Goal: Task Accomplishment & Management: Manage account settings

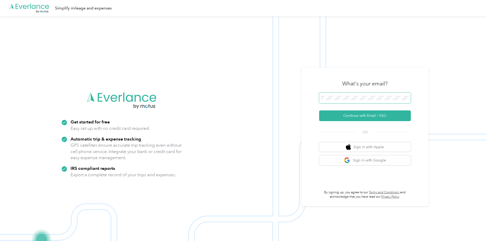
click at [319, 110] on button "Continue with Email / SSO" at bounding box center [365, 115] width 92 height 11
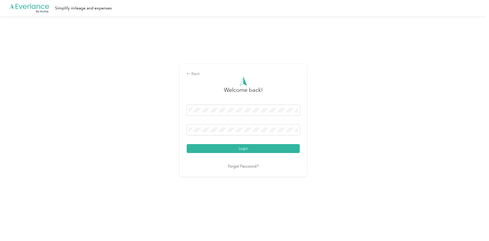
click at [187, 144] on button "Login" at bounding box center [243, 148] width 113 height 9
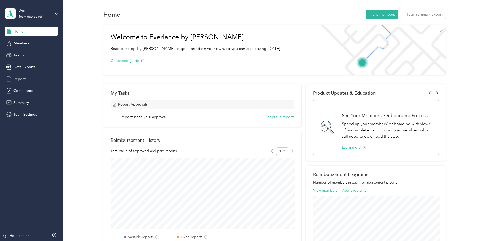
click at [22, 78] on span "Reports" at bounding box center [19, 78] width 13 height 5
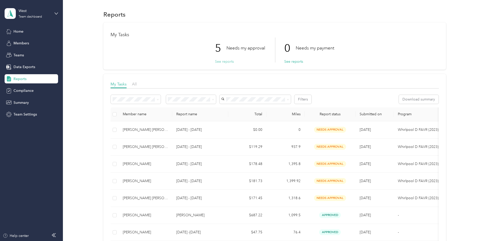
click at [226, 62] on button "See reports" at bounding box center [224, 61] width 19 height 5
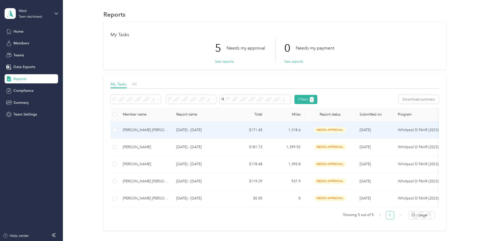
click at [147, 129] on div "[PERSON_NAME] [PERSON_NAME]" at bounding box center [145, 130] width 45 height 6
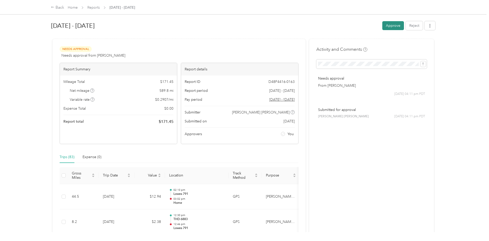
click at [400, 25] on button "Approve" at bounding box center [393, 25] width 22 height 9
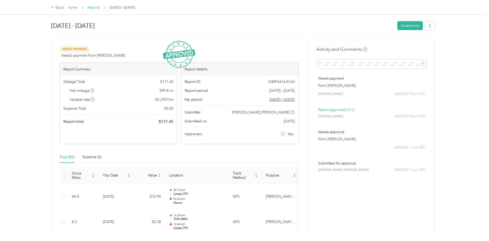
click at [95, 8] on link "Reports" at bounding box center [93, 7] width 12 height 4
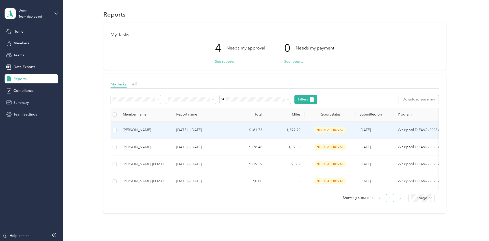
click at [134, 133] on td "[PERSON_NAME]" at bounding box center [145, 129] width 53 height 17
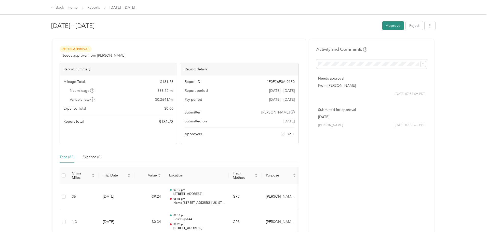
click at [397, 27] on button "Approve" at bounding box center [393, 25] width 22 height 9
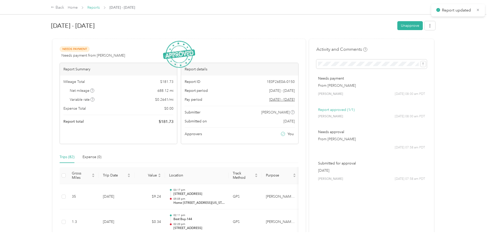
click at [95, 8] on link "Reports" at bounding box center [93, 7] width 12 height 4
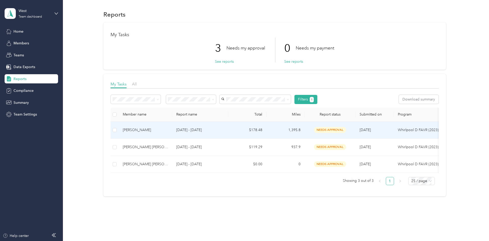
click at [145, 129] on div "[PERSON_NAME]" at bounding box center [145, 130] width 45 height 6
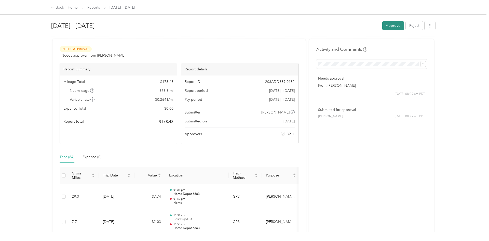
click at [396, 27] on button "Approve" at bounding box center [393, 25] width 22 height 9
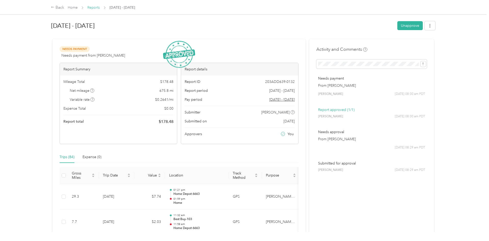
click at [95, 8] on link "Reports" at bounding box center [93, 7] width 12 height 4
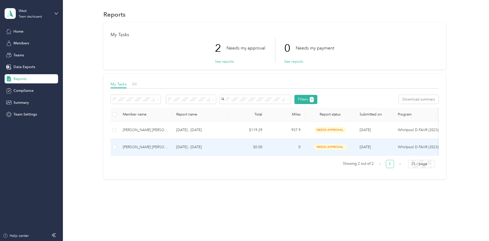
click at [153, 148] on div "[PERSON_NAME] [PERSON_NAME]" at bounding box center [145, 147] width 45 height 6
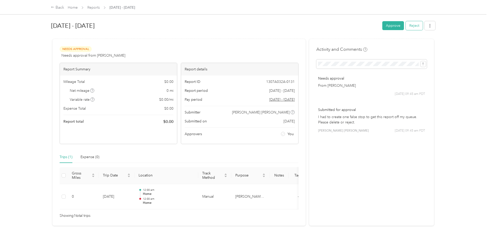
click at [415, 28] on button "Reject" at bounding box center [414, 25] width 17 height 9
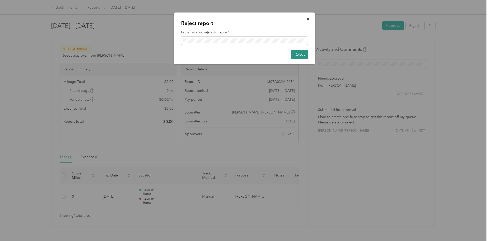
click at [300, 54] on button "Reject" at bounding box center [299, 54] width 17 height 9
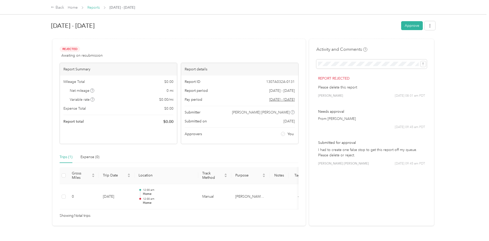
click at [95, 7] on link "Reports" at bounding box center [93, 7] width 12 height 4
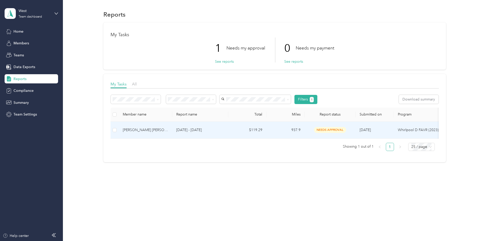
click at [189, 128] on p "[DATE] - [DATE]" at bounding box center [200, 130] width 48 height 6
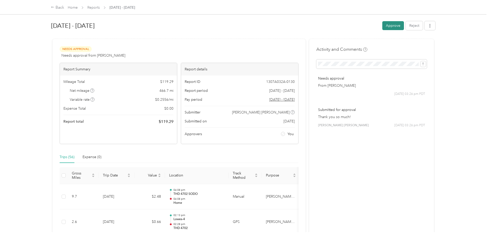
click at [390, 25] on button "Approve" at bounding box center [393, 25] width 22 height 9
